Goal: Transaction & Acquisition: Subscribe to service/newsletter

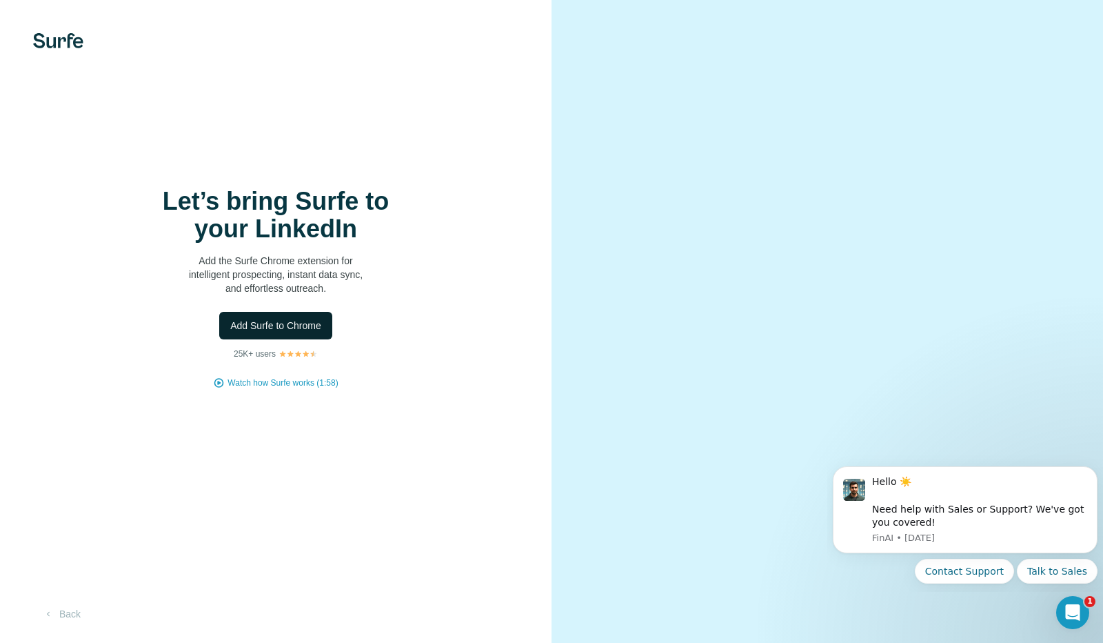
click at [309, 321] on span "Add Surfe to Chrome" at bounding box center [275, 326] width 91 height 14
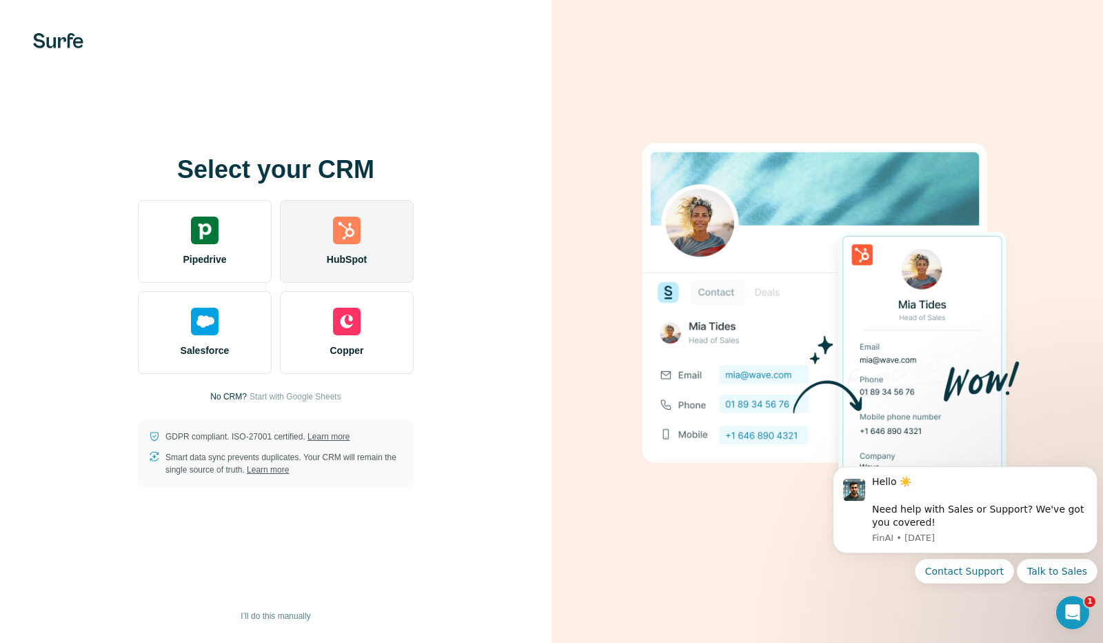
click at [374, 254] on div "HubSpot" at bounding box center [347, 241] width 134 height 83
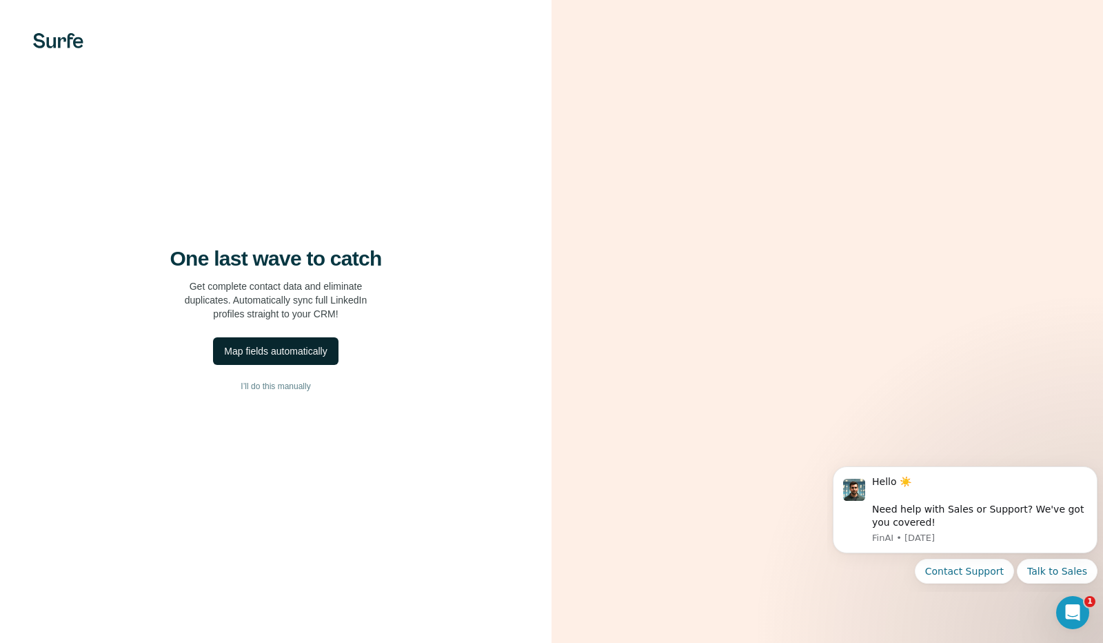
click at [327, 355] on div "Map fields automatically" at bounding box center [275, 351] width 103 height 14
